Goal: Information Seeking & Learning: Learn about a topic

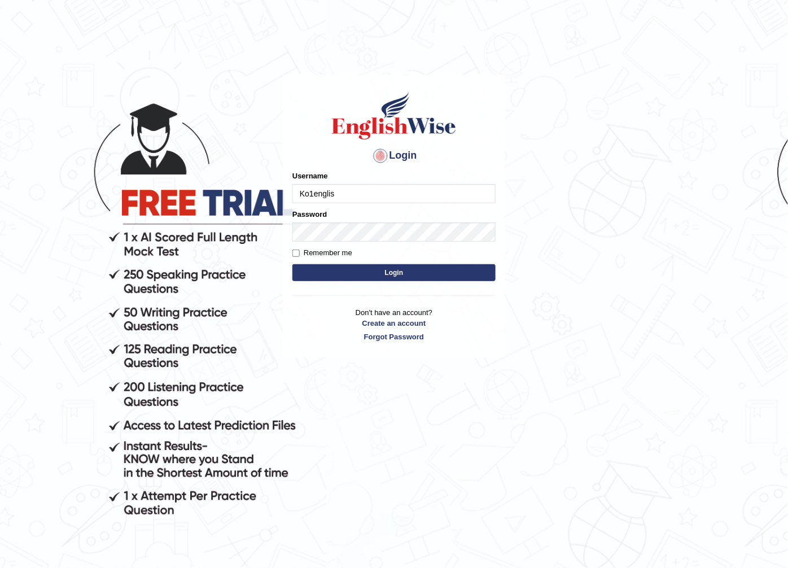
type input "Ko1english"
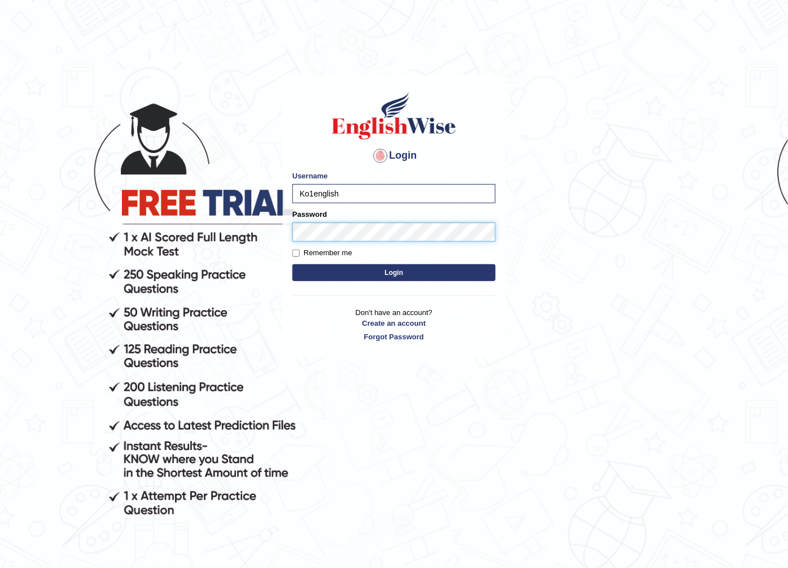
click at [292, 264] on button "Login" at bounding box center [393, 272] width 203 height 17
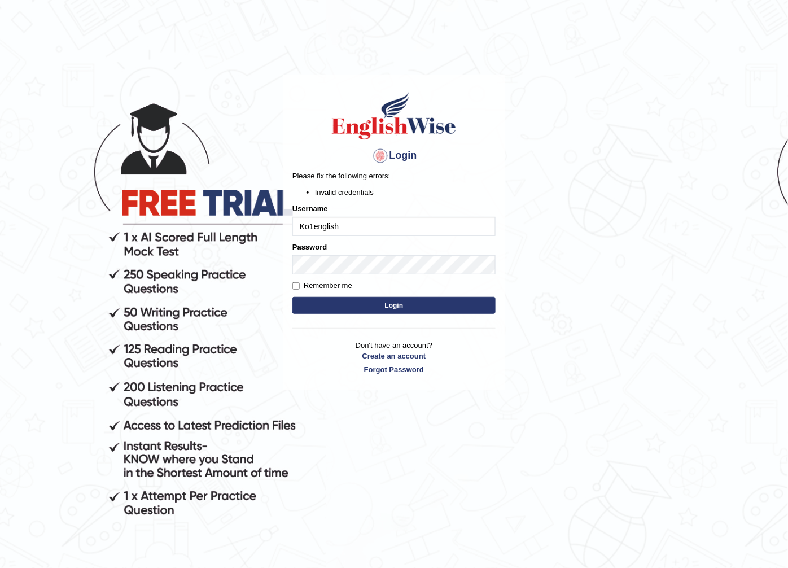
click at [397, 233] on input "Ko1english" at bounding box center [393, 226] width 203 height 19
type input "Ko1englishwise"
click at [292, 297] on button "Login" at bounding box center [393, 305] width 203 height 17
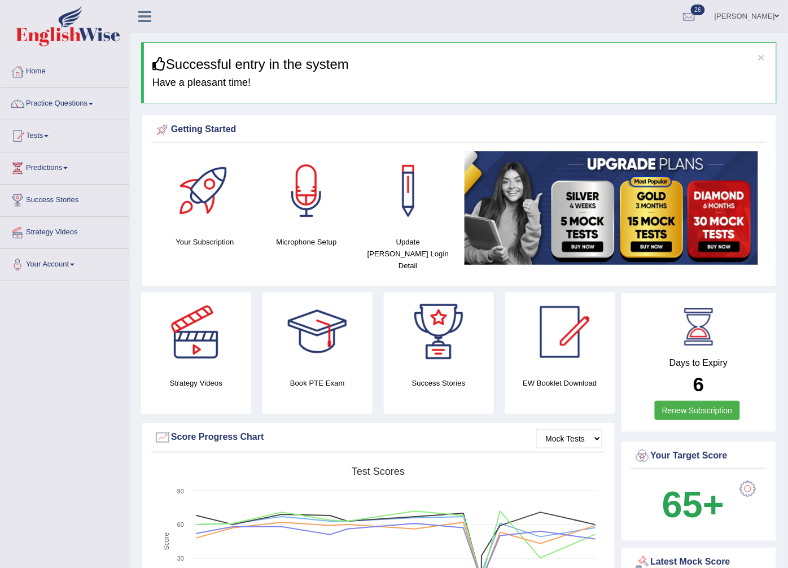
click at [59, 96] on link "Practice Questions" at bounding box center [65, 102] width 129 height 28
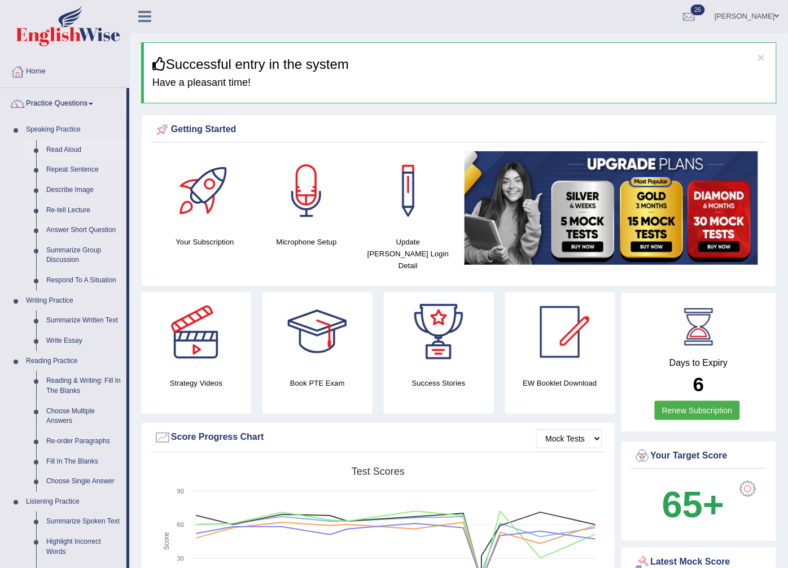
click at [72, 148] on link "Read Aloud" at bounding box center [83, 150] width 85 height 20
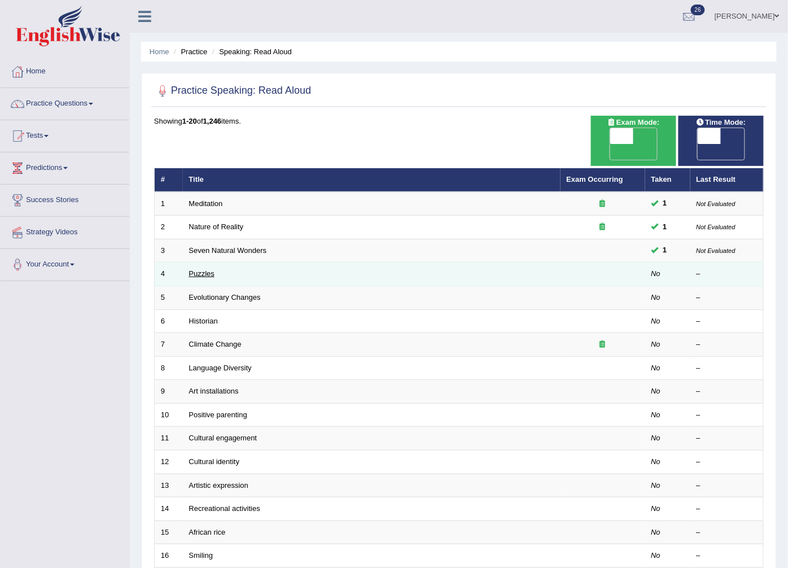
click at [197, 269] on link "Puzzles" at bounding box center [202, 273] width 26 height 8
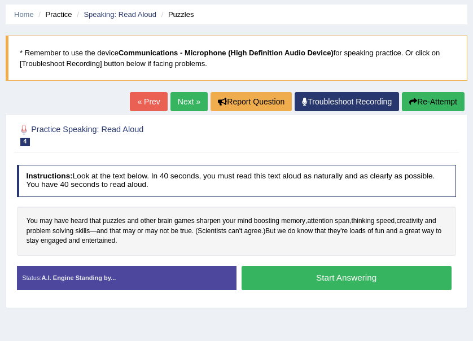
scroll to position [113, 0]
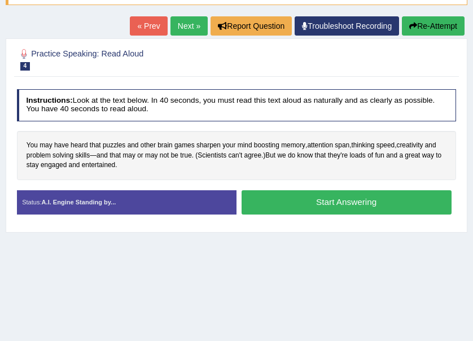
click at [388, 197] on button "Start Answering" at bounding box center [346, 202] width 210 height 24
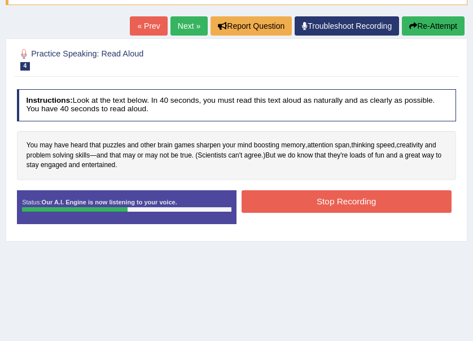
click at [352, 199] on button "Stop Recording" at bounding box center [346, 201] width 210 height 22
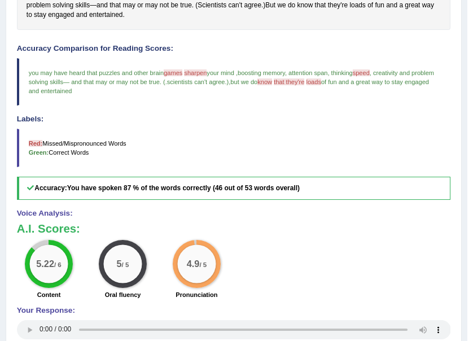
scroll to position [0, 0]
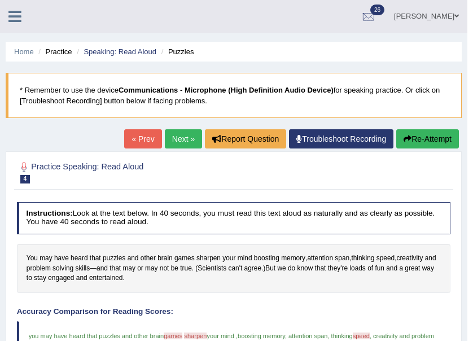
click at [183, 134] on link "Next »" at bounding box center [183, 138] width 37 height 19
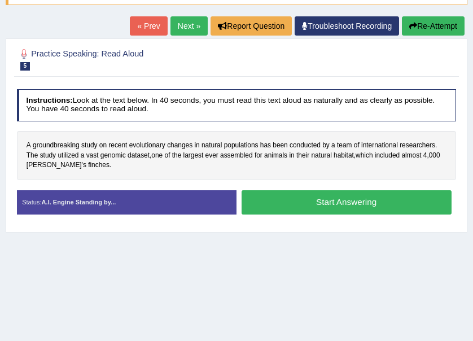
click at [353, 200] on button "Start Answering" at bounding box center [346, 202] width 210 height 24
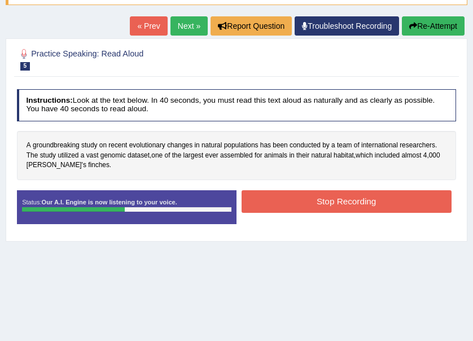
click at [410, 196] on button "Stop Recording" at bounding box center [346, 201] width 210 height 22
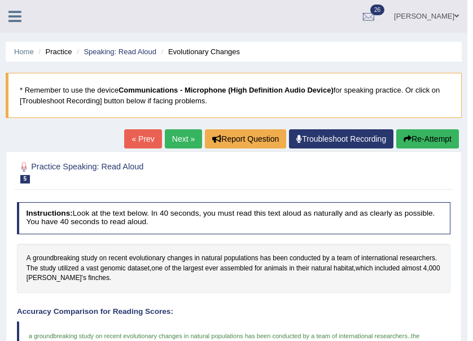
click at [185, 128] on div "Home Practice Speaking: Read Aloud Evolutionary Changes * Remember to use the d…" at bounding box center [233, 334] width 467 height 669
click at [187, 140] on link "Next »" at bounding box center [183, 138] width 37 height 19
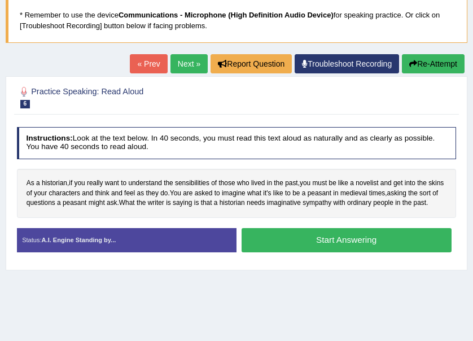
scroll to position [113, 0]
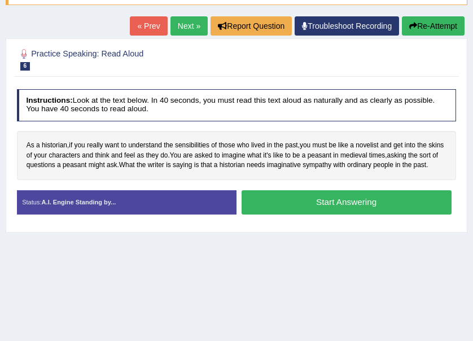
click at [358, 206] on button "Start Answering" at bounding box center [346, 202] width 210 height 24
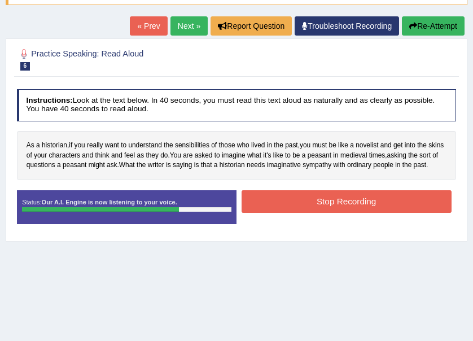
click at [298, 205] on button "Stop Recording" at bounding box center [346, 201] width 210 height 22
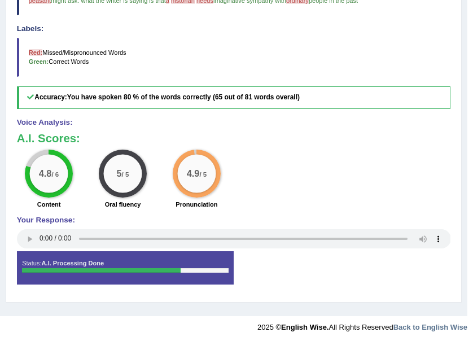
scroll to position [0, 0]
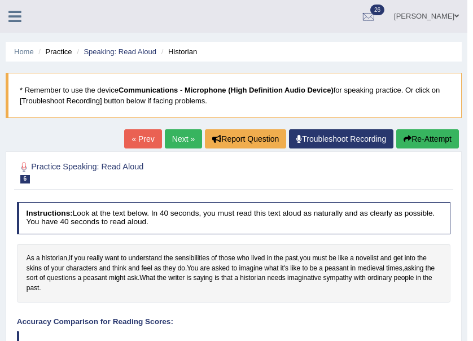
click at [17, 44] on ul "Home Practice Speaking: Read Aloud Historian" at bounding box center [234, 52] width 456 height 20
click at [20, 50] on link "Home" at bounding box center [24, 51] width 20 height 8
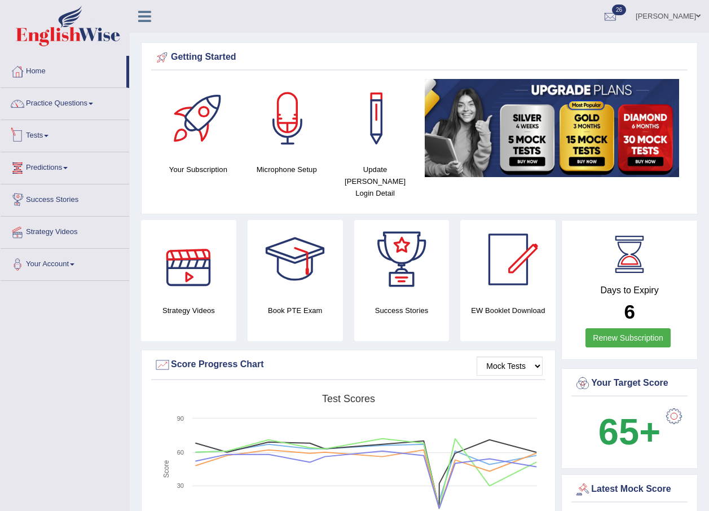
click at [43, 134] on link "Tests" at bounding box center [65, 134] width 129 height 28
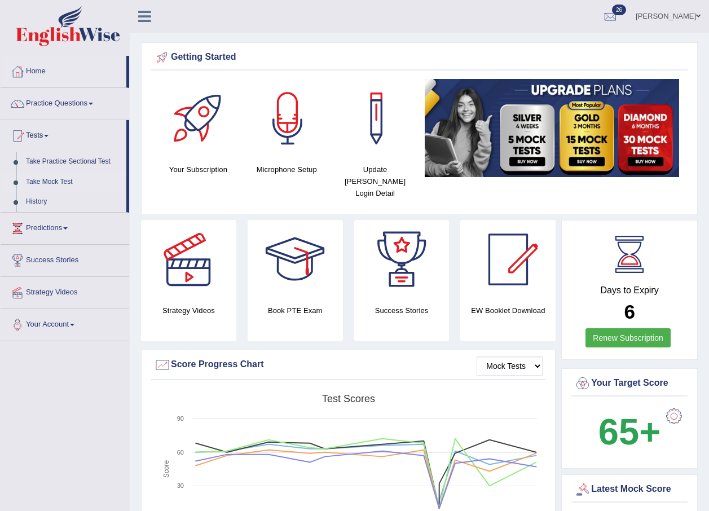
click at [50, 177] on link "Take Mock Test" at bounding box center [74, 182] width 106 height 20
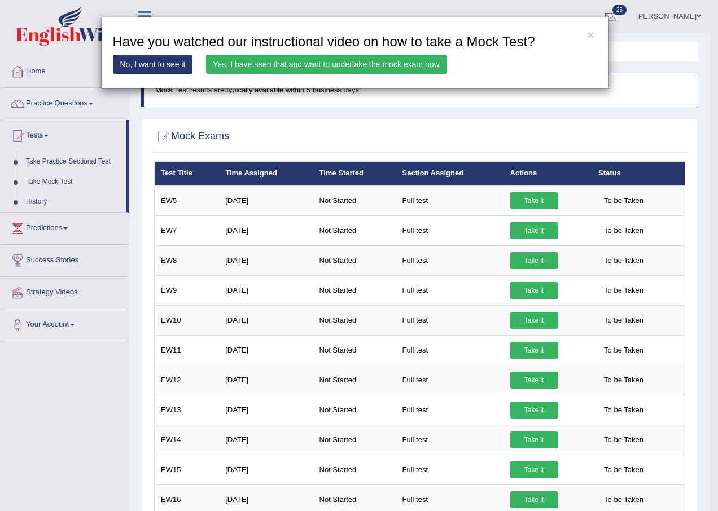
click at [384, 69] on link "Yes, I have seen that and want to undertake the mock exam now" at bounding box center [326, 64] width 241 height 19
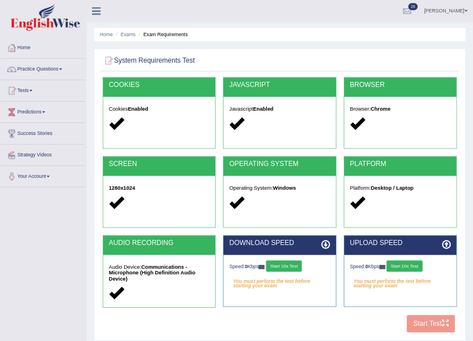
scroll to position [81, 0]
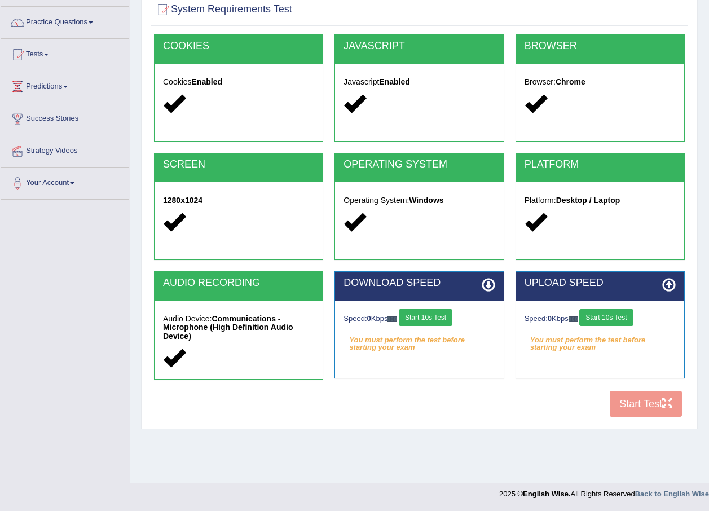
click at [436, 321] on button "Start 10s Test" at bounding box center [426, 317] width 54 height 17
click at [619, 313] on button "Start 10s Test" at bounding box center [606, 317] width 54 height 17
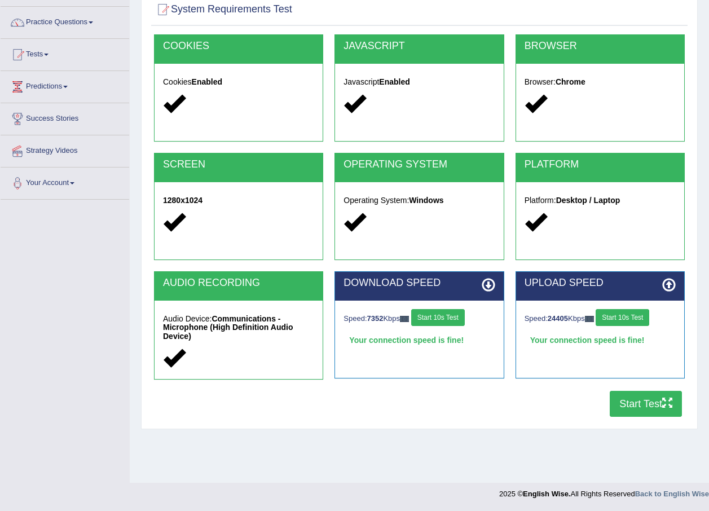
click at [661, 410] on button "Start Test" at bounding box center [646, 404] width 72 height 26
